Goal: Information Seeking & Learning: Learn about a topic

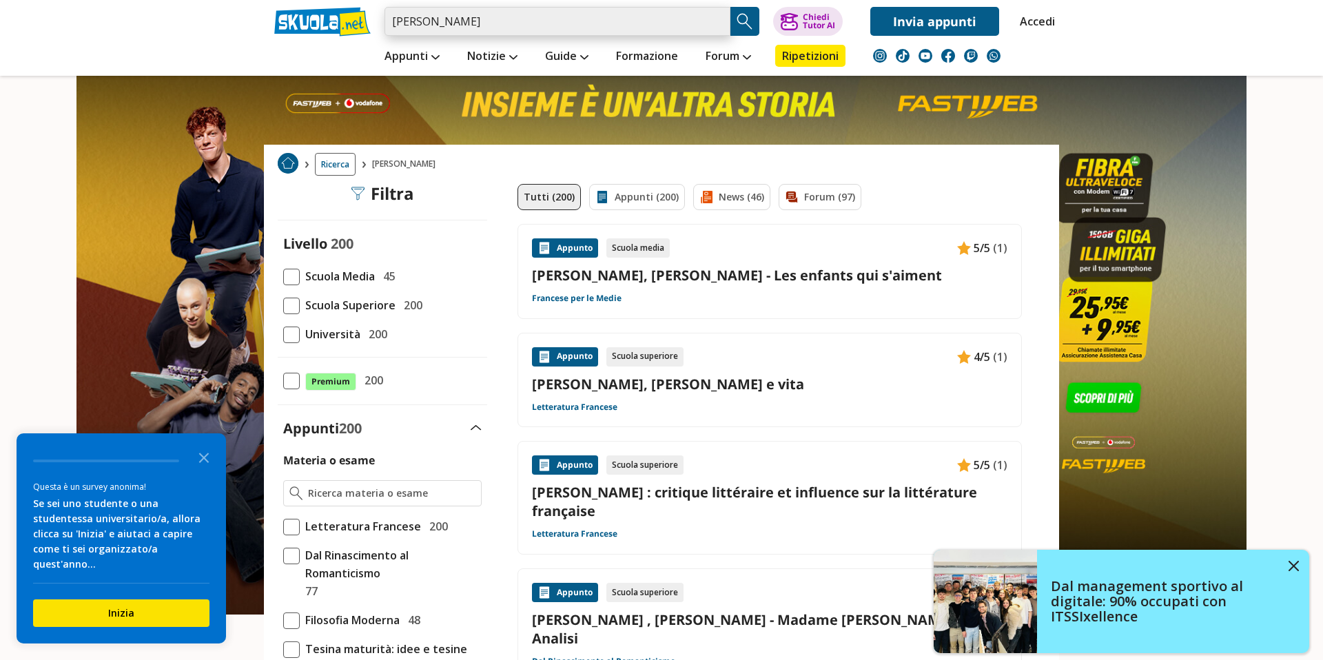
click at [508, 18] on input "jacques rancière" at bounding box center [557, 21] width 346 height 29
click at [501, 19] on input "jacques rancière" at bounding box center [557, 21] width 346 height 29
click at [552, 18] on input "jacques rancière" at bounding box center [557, 21] width 346 height 29
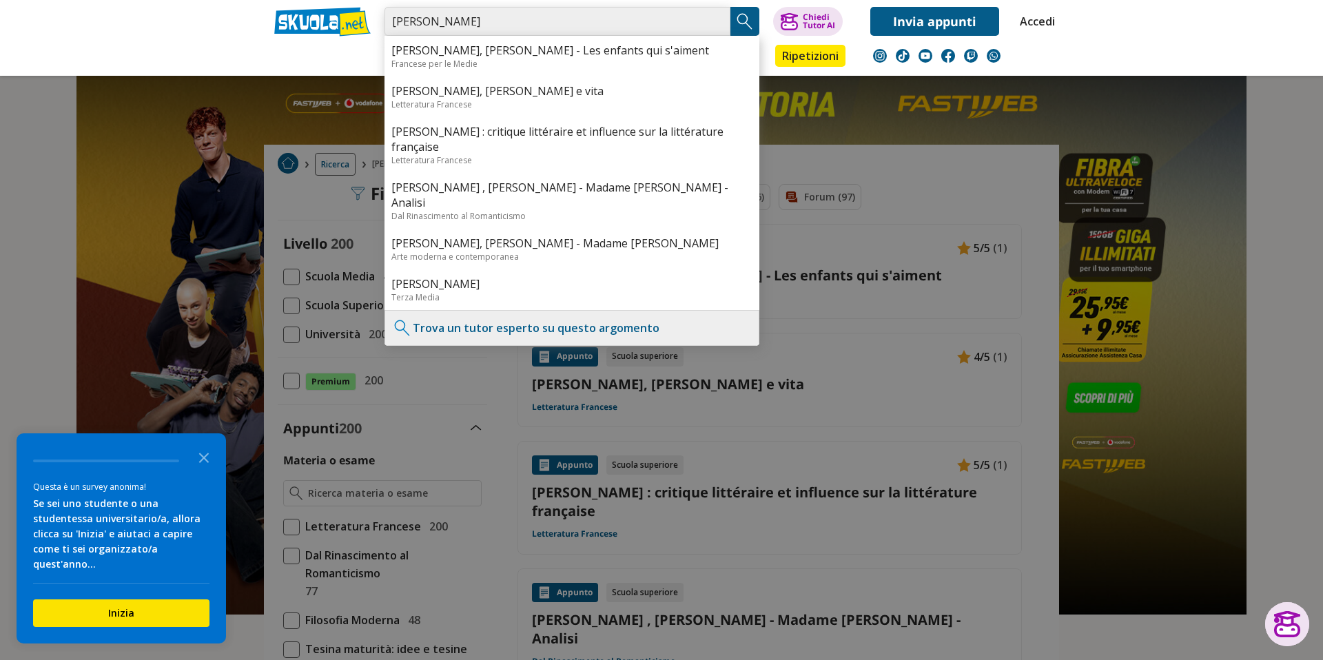
drag, startPoint x: 437, startPoint y: 23, endPoint x: 371, endPoint y: 17, distance: 66.4
click at [371, 17] on div "jacques rancière Prévert, Jaques - Les enfants qui s'aiment Francese per le Med…" at bounding box center [661, 18] width 795 height 36
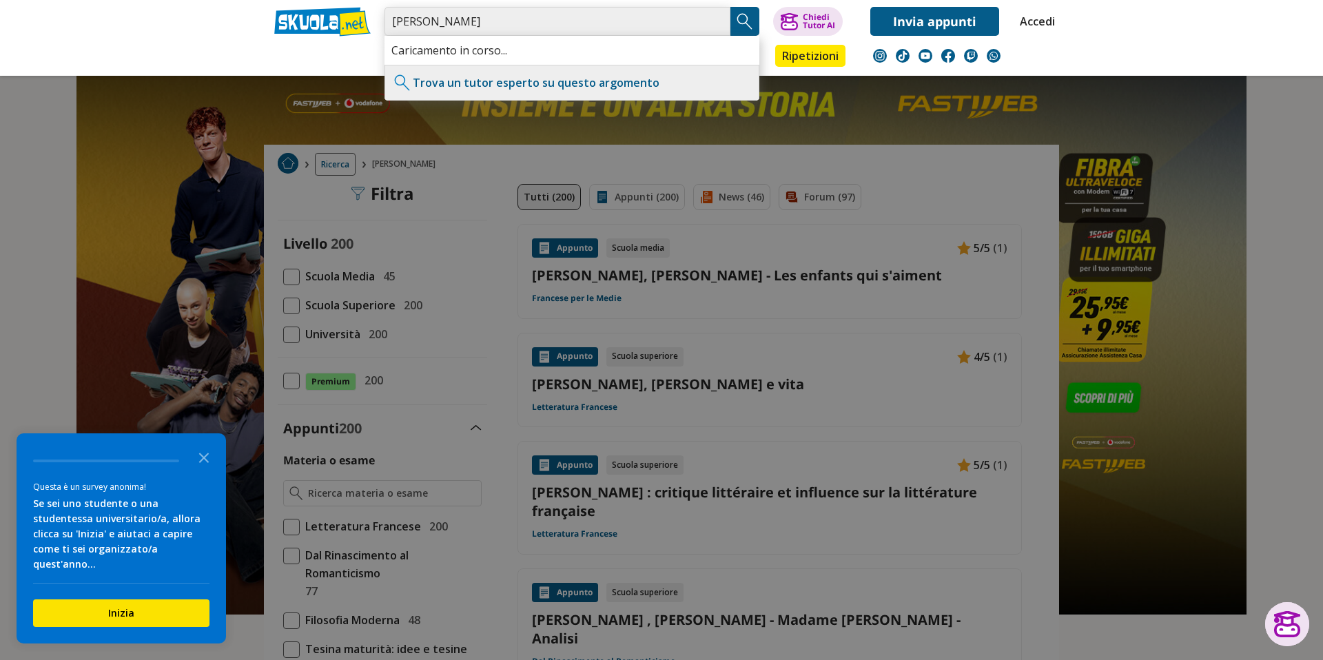
type input "Rancière"
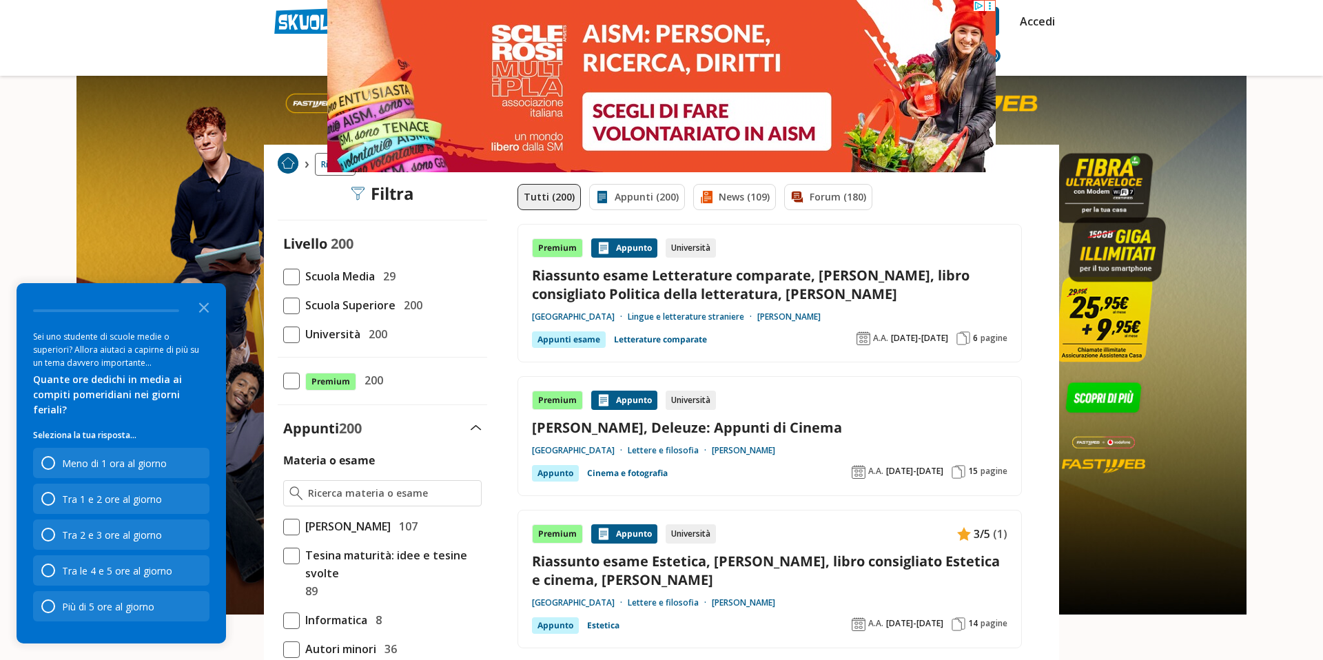
click at [288, 335] on span at bounding box center [291, 335] width 17 height 17
click at [283, 334] on input "Università 200" at bounding box center [283, 334] width 0 height 0
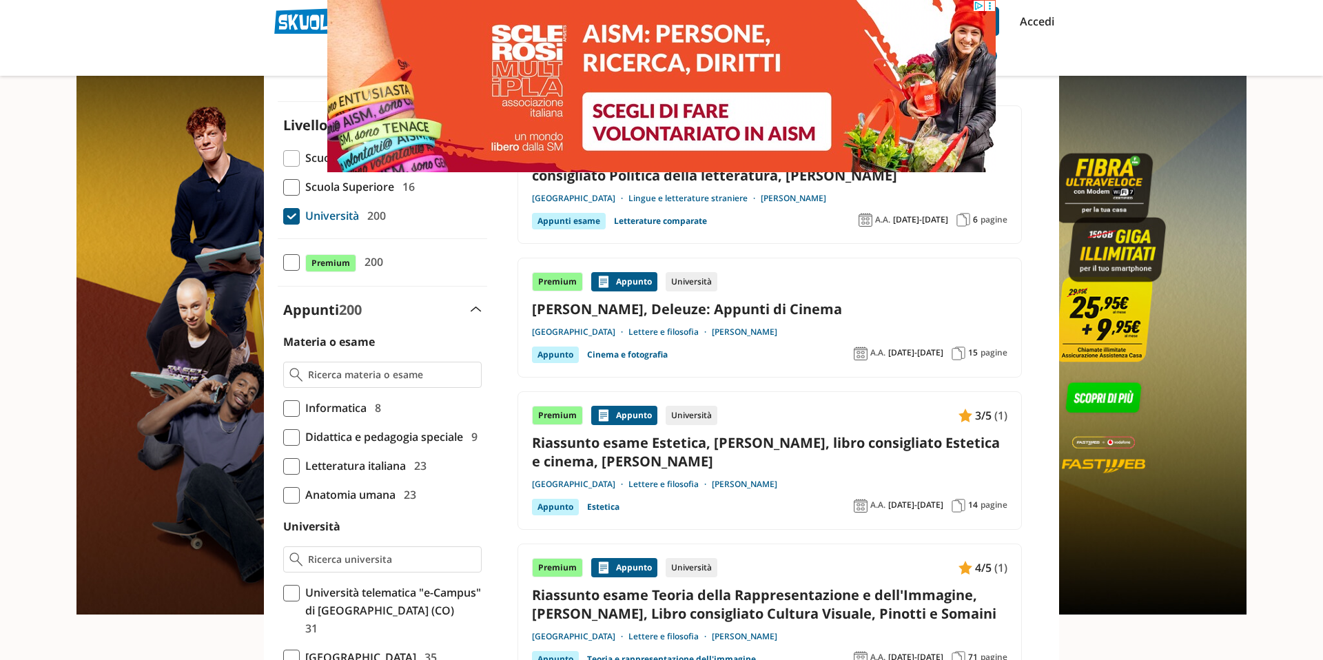
scroll to position [130, 0]
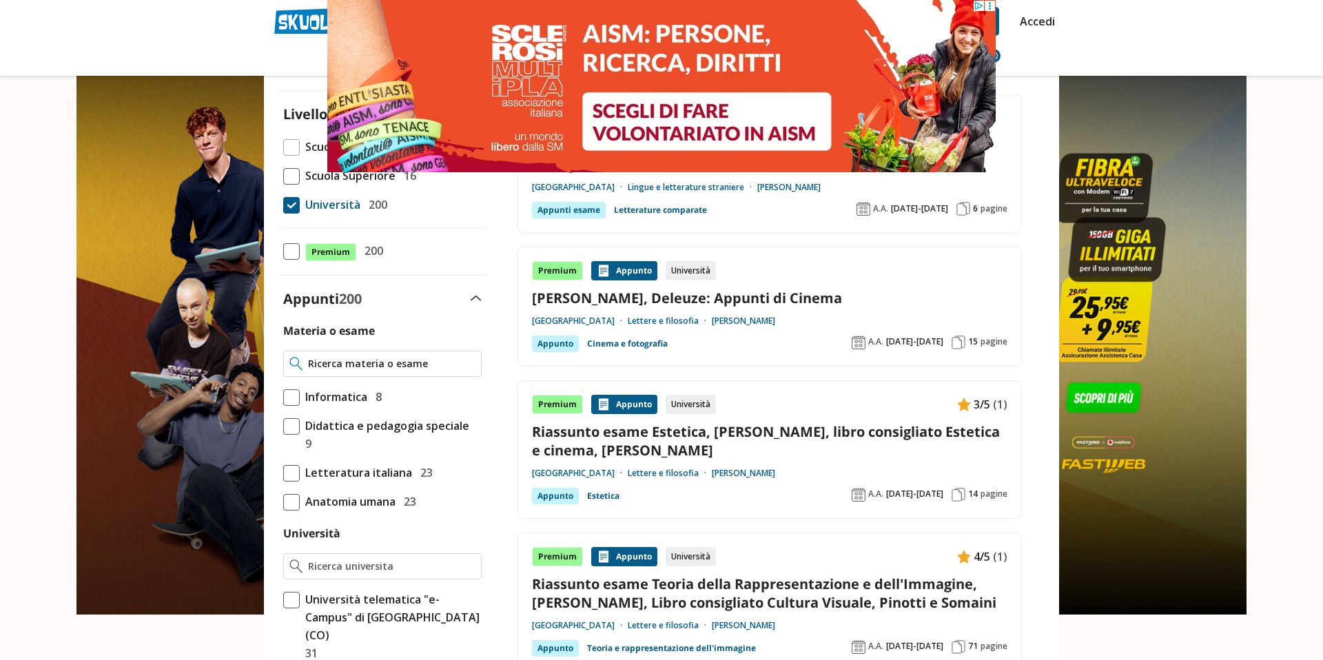
click at [369, 355] on div at bounding box center [382, 364] width 198 height 26
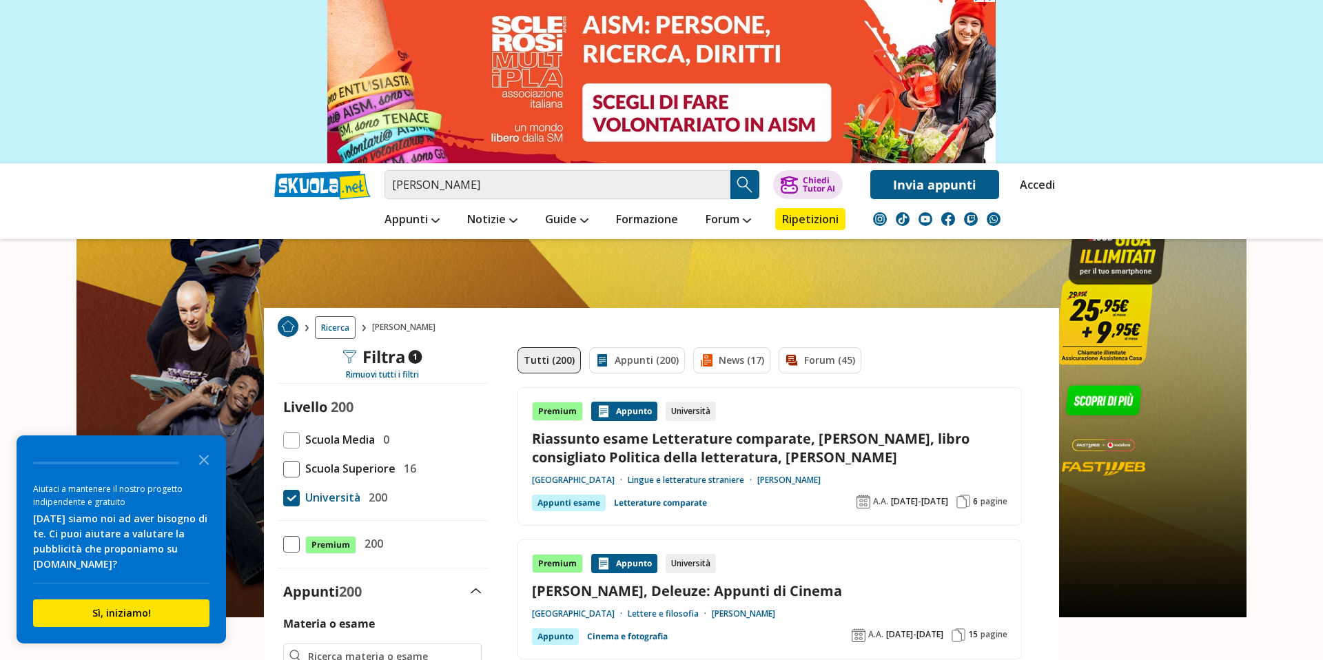
scroll to position [0, 0]
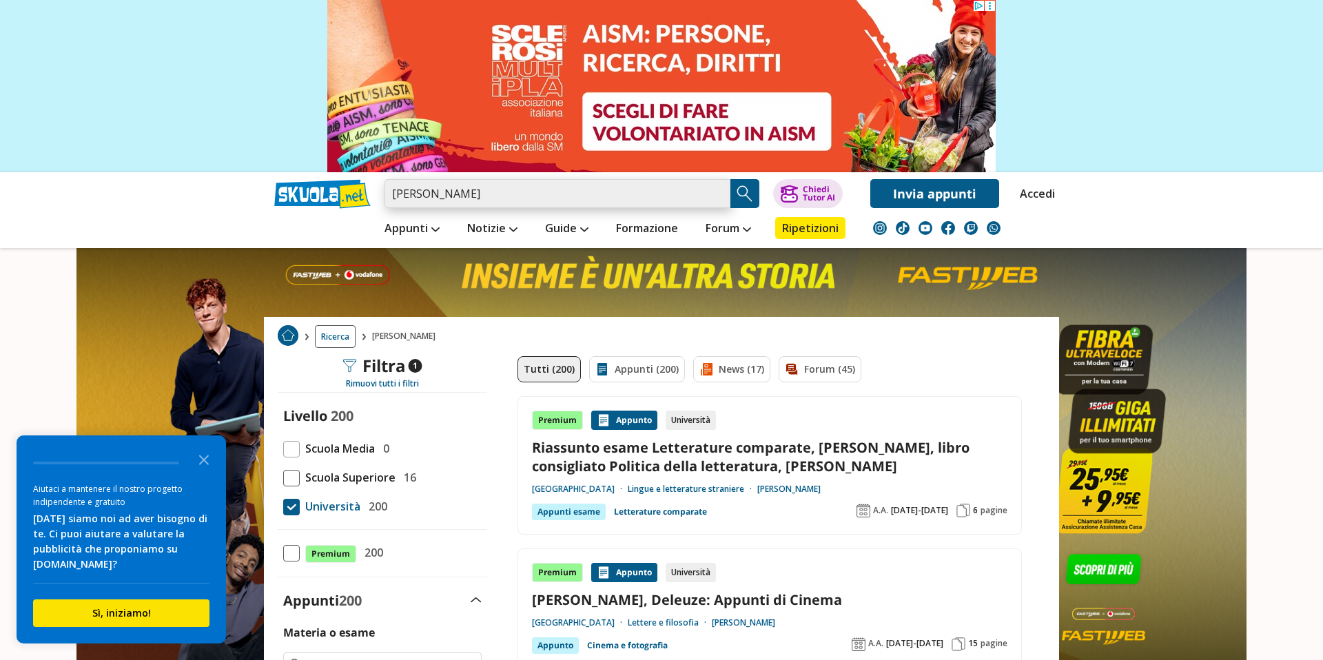
click at [496, 200] on input "rancière" at bounding box center [557, 193] width 346 height 29
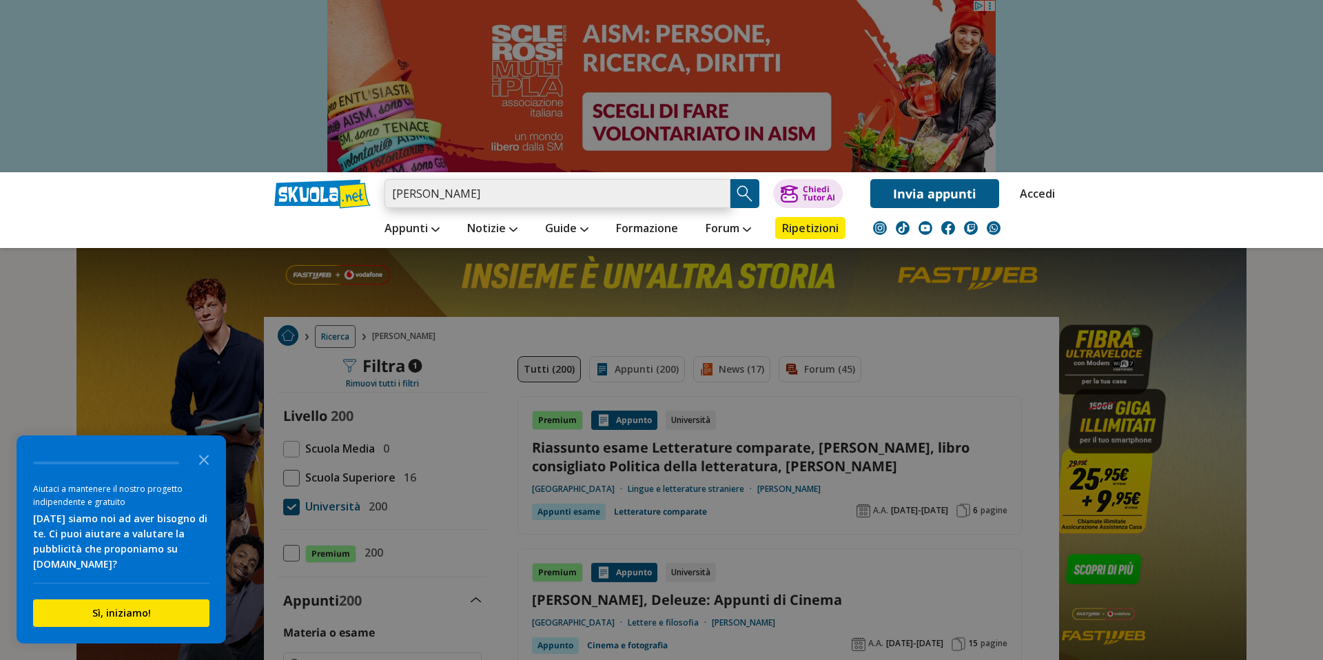
drag, startPoint x: 496, startPoint y: 200, endPoint x: 377, endPoint y: 196, distance: 119.2
click at [377, 196] on div "rancière Caricamento in corso... Trova un tutor esperto su questo argomento Chi…" at bounding box center [661, 190] width 795 height 36
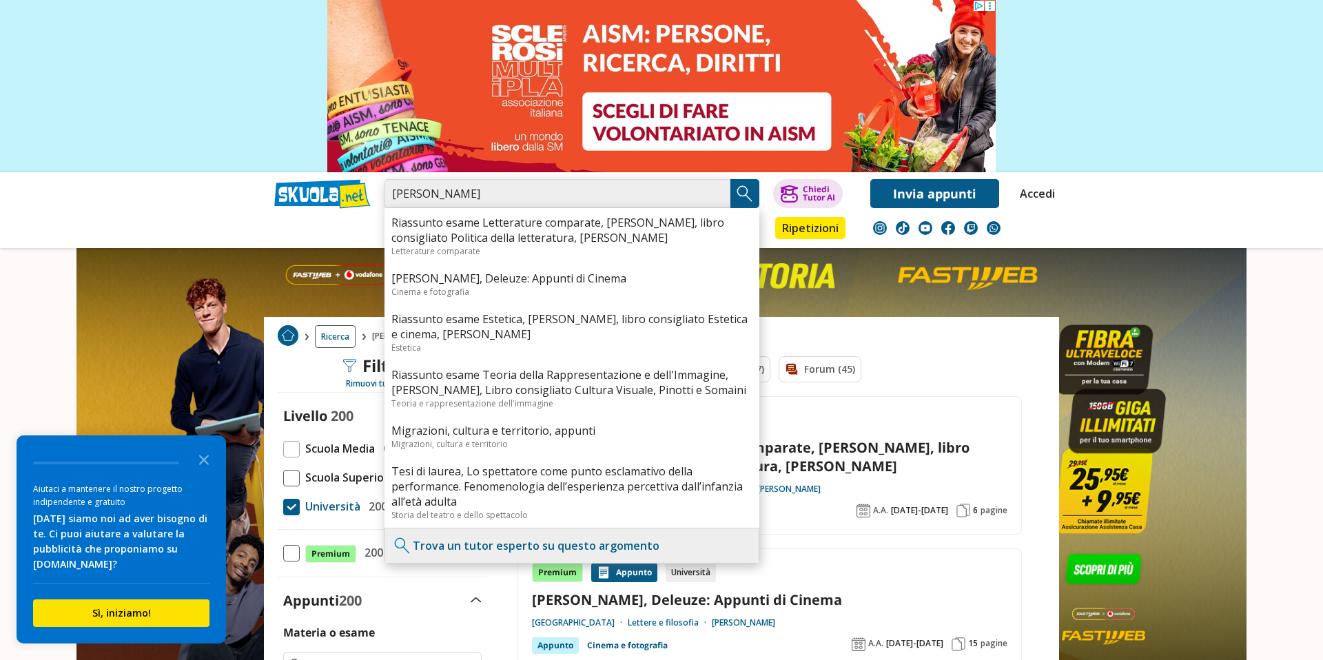
paste input "Lo spettatore emancipato"
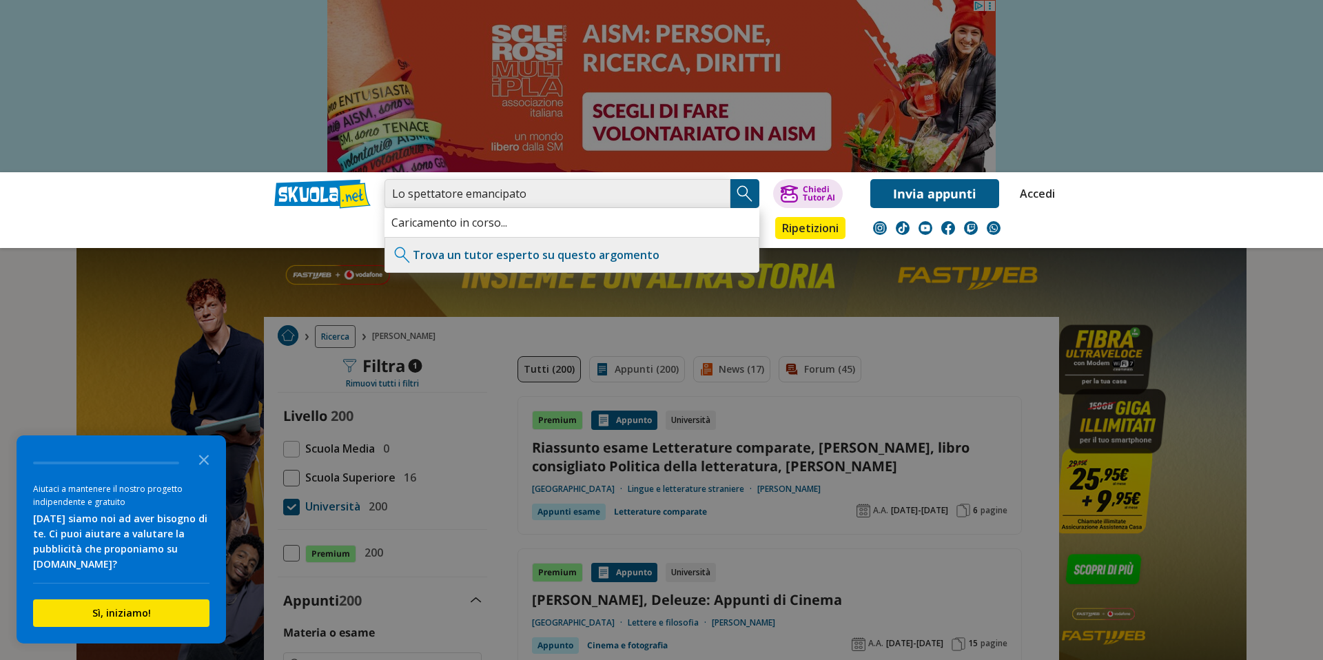
type input "Lo spettatore emancipato"
click at [741, 200] on img "Search Button" at bounding box center [744, 193] width 21 height 21
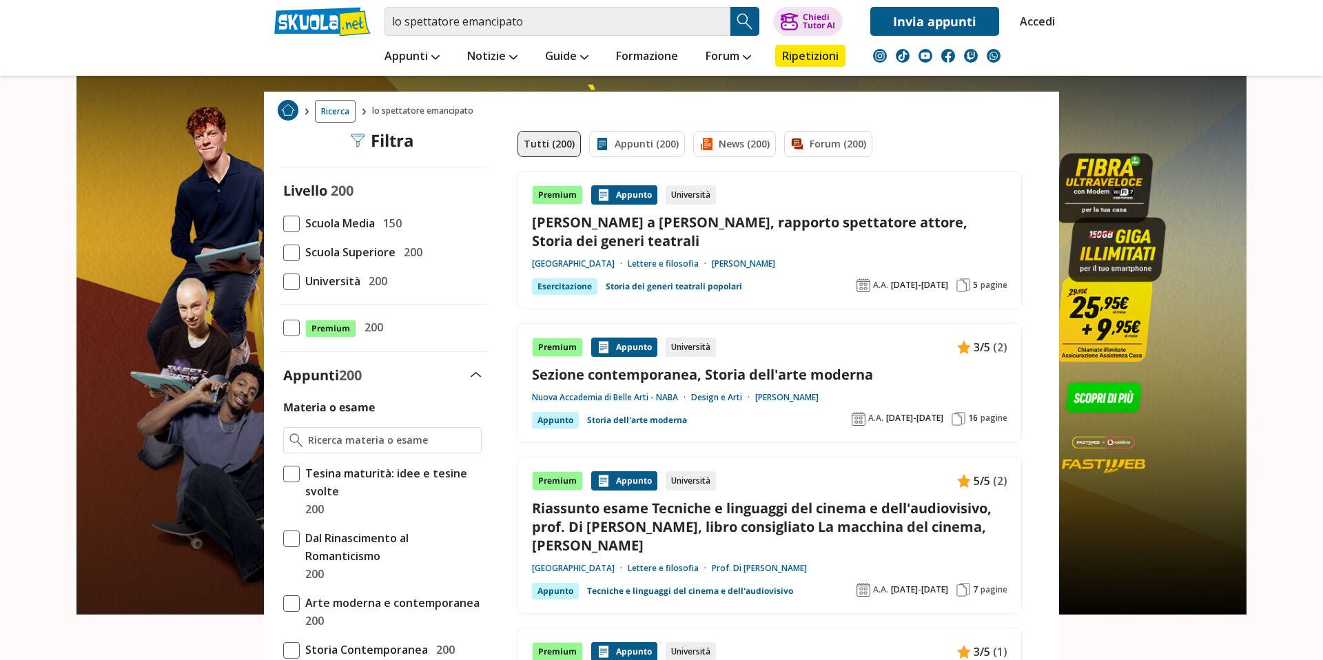
scroll to position [54, 0]
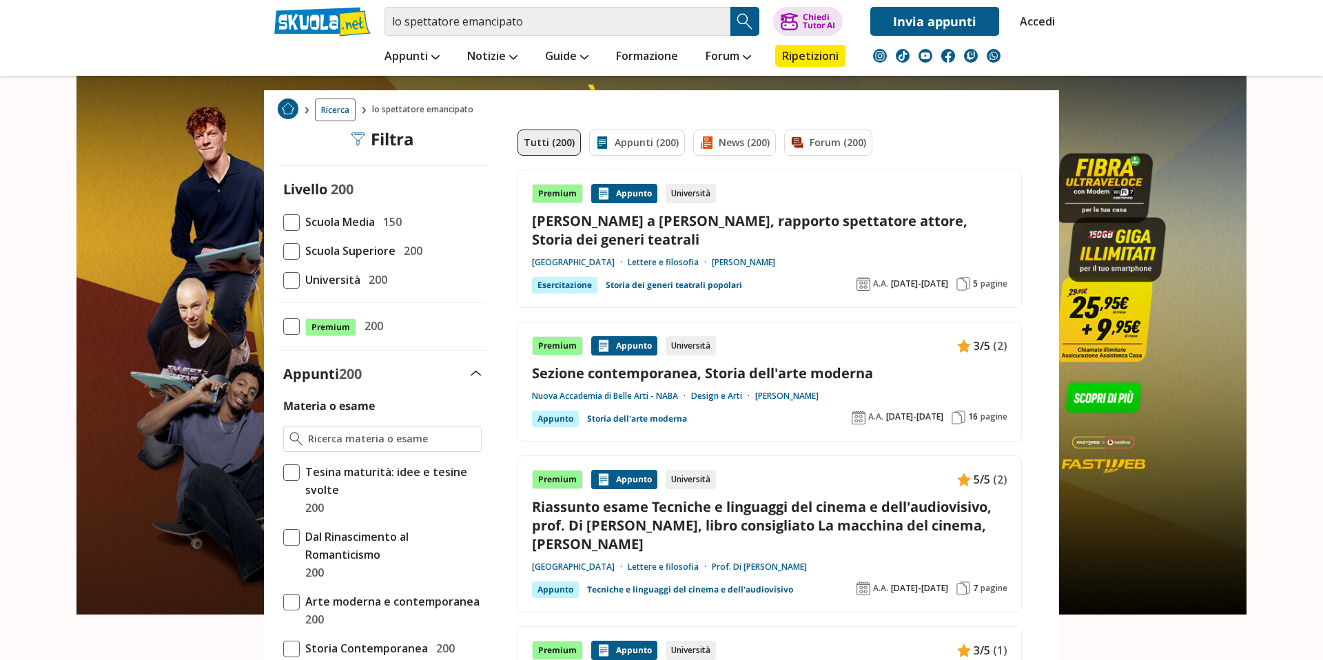
click at [306, 279] on span "Università" at bounding box center [330, 280] width 61 height 18
click at [283, 280] on input "Università 200" at bounding box center [283, 280] width 0 height 0
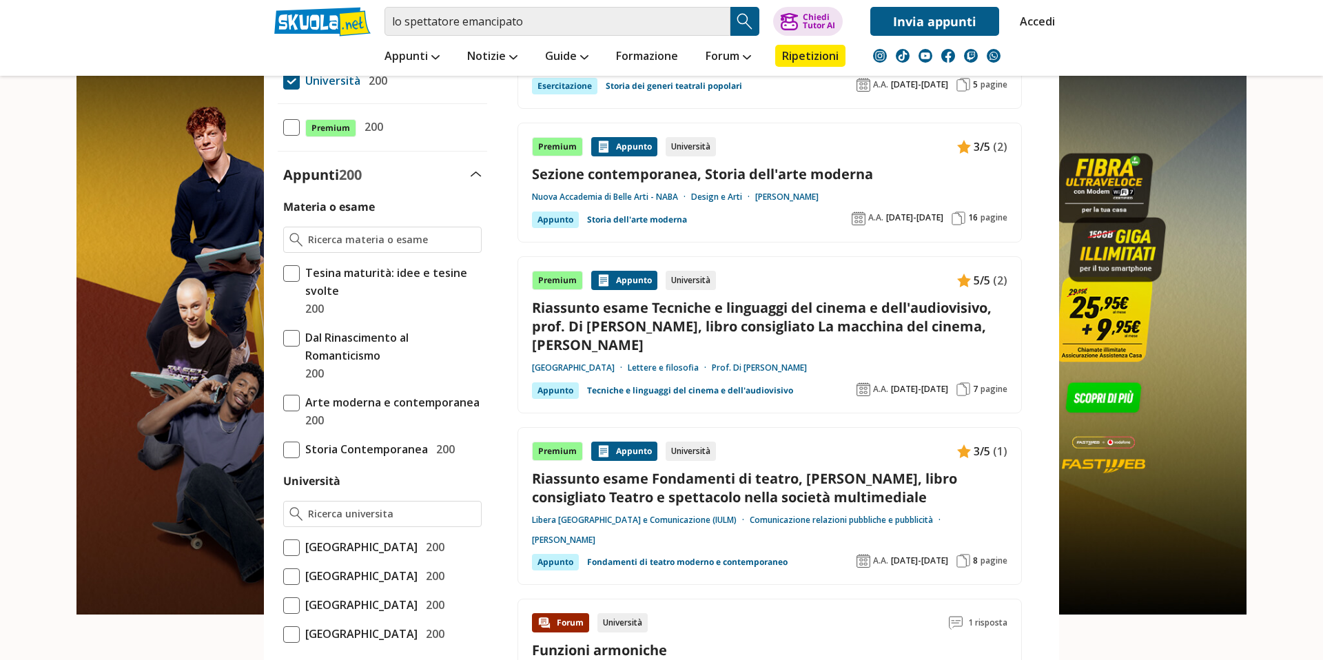
scroll to position [260, 0]
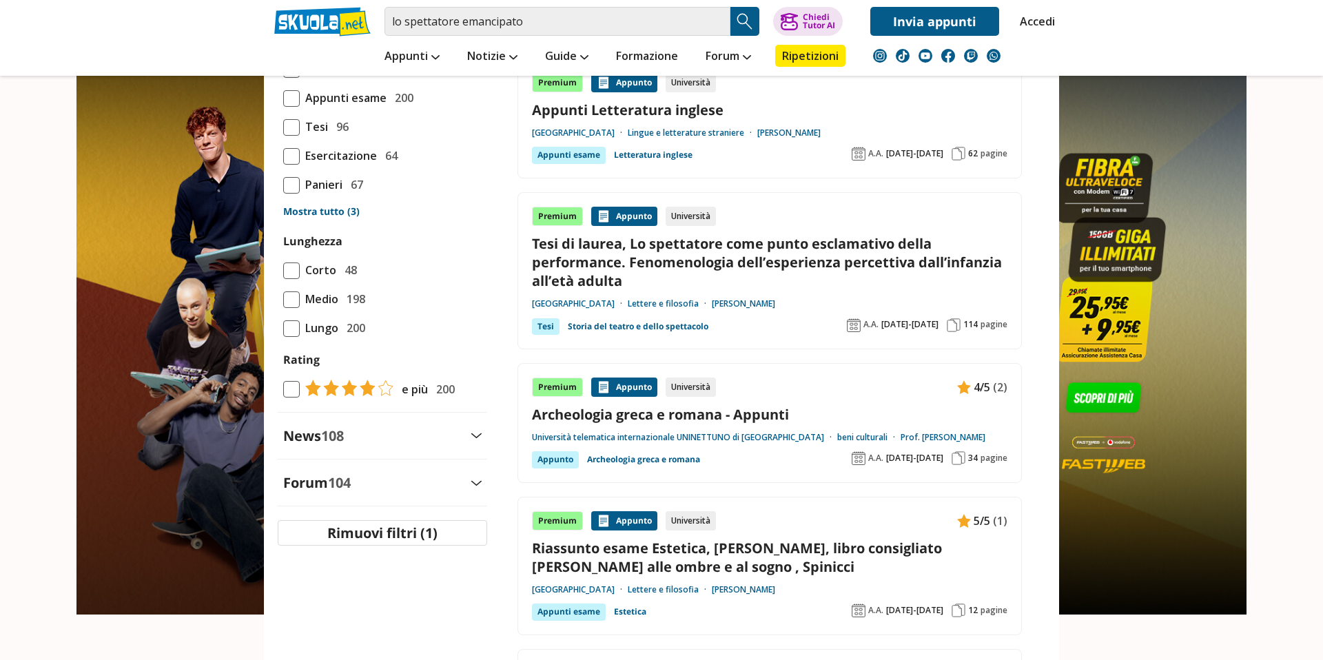
scroll to position [1383, 0]
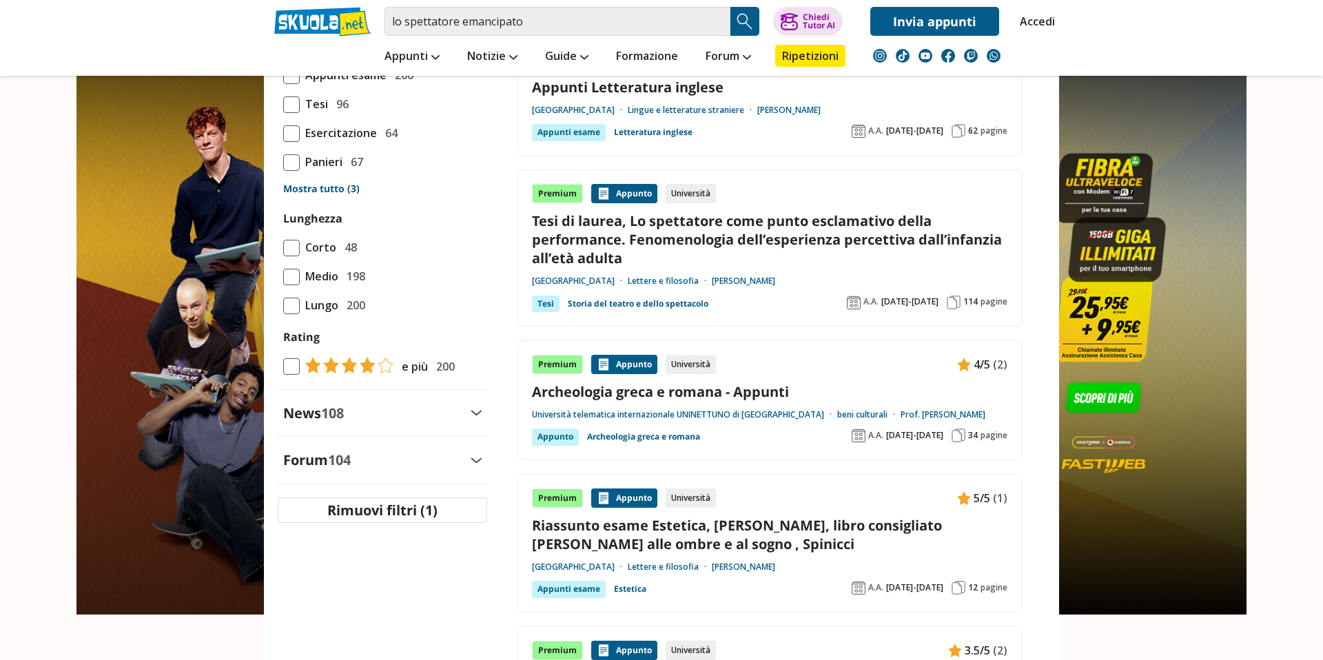
click at [287, 84] on span at bounding box center [291, 76] width 17 height 17
click at [283, 75] on input "Appunti esame 200" at bounding box center [283, 75] width 0 height 0
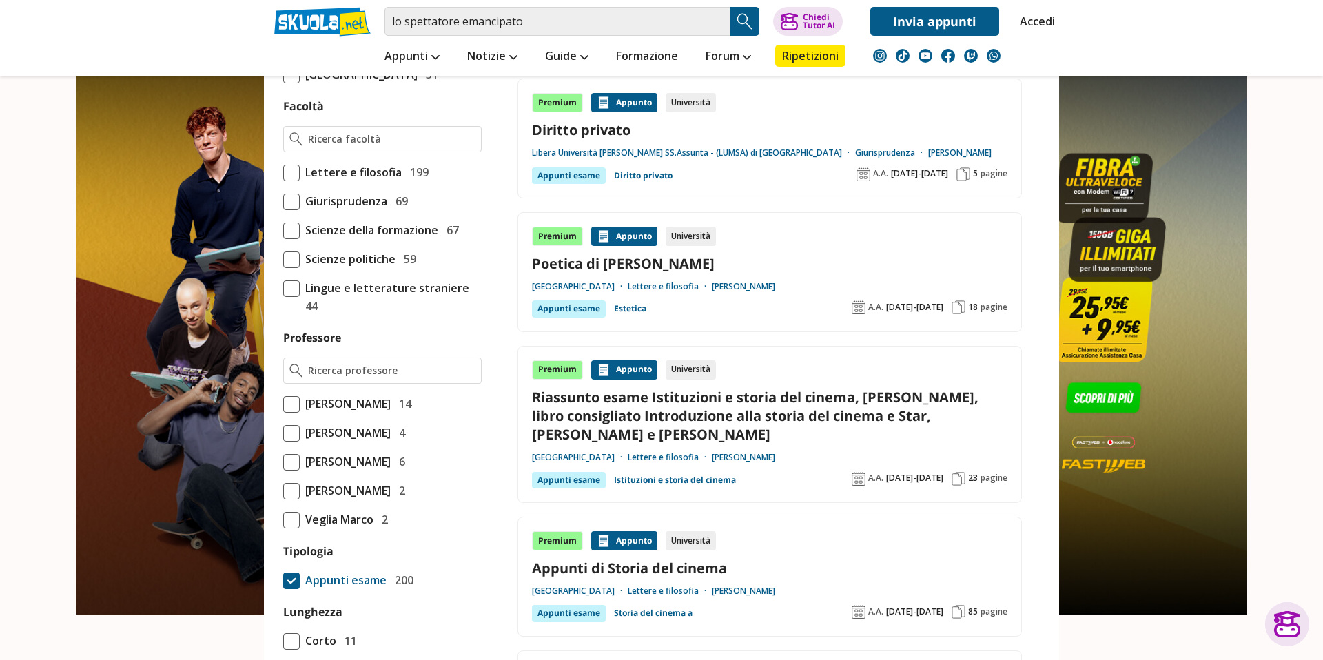
scroll to position [1205, 0]
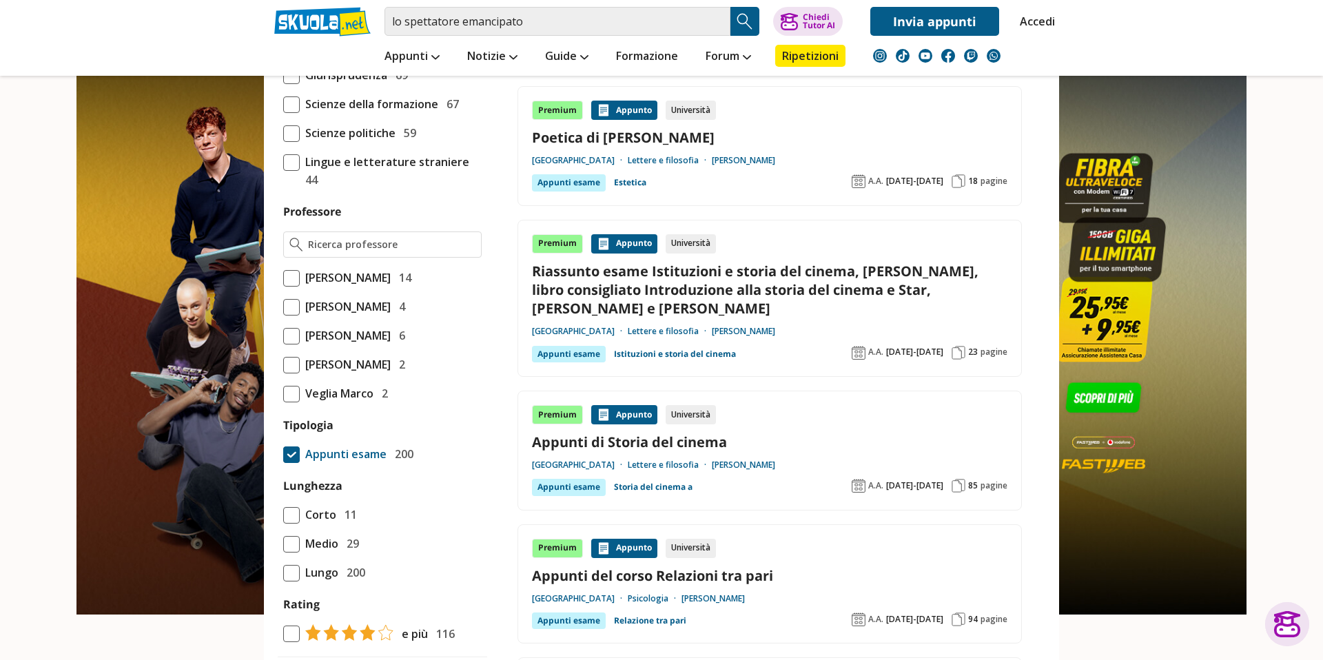
click at [291, 515] on div "Materia o esame Cinema, fotografia, televisione 36 Diritto privato 39 27" at bounding box center [382, 31] width 209 height 1224
click at [293, 463] on span at bounding box center [291, 454] width 17 height 17
click at [283, 454] on input "Appunti esame 200" at bounding box center [283, 454] width 0 height 0
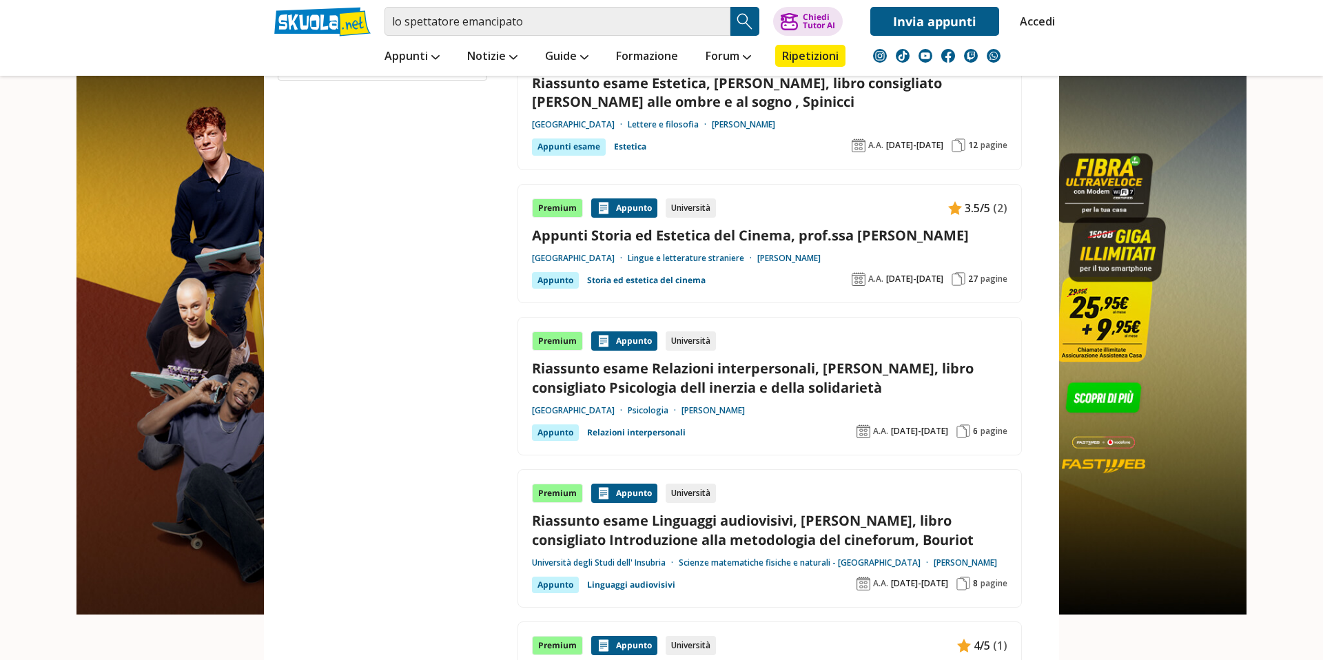
scroll to position [1865, 0]
